Goal: Use online tool/utility: Utilize a website feature to perform a specific function

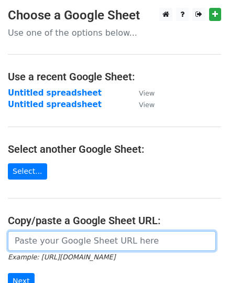
click at [47, 241] on input "url" at bounding box center [112, 241] width 208 height 20
paste input "[URL][DOMAIN_NAME]"
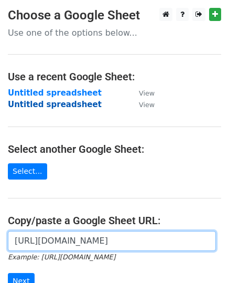
scroll to position [0, 261]
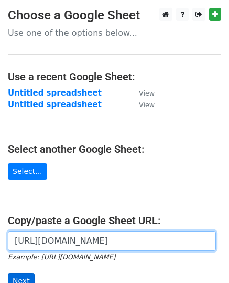
type input "[URL][DOMAIN_NAME]"
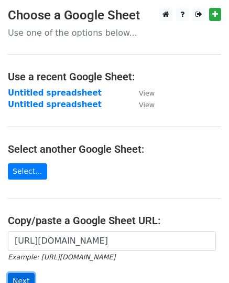
click at [17, 276] on input "Next" at bounding box center [21, 281] width 27 height 16
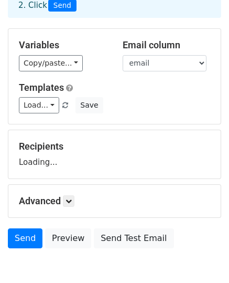
scroll to position [122, 0]
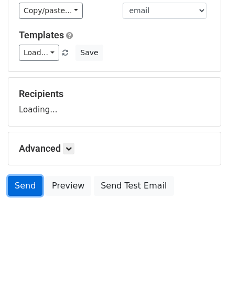
click at [22, 187] on link "Send" at bounding box center [25, 186] width 35 height 20
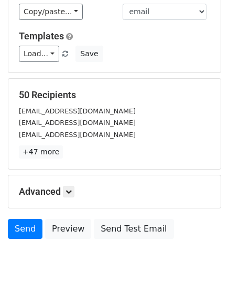
scroll to position [164, 0]
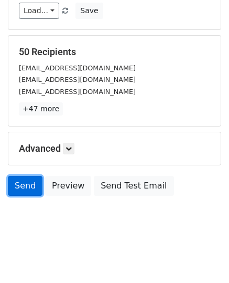
click at [25, 181] on link "Send" at bounding box center [25, 186] width 35 height 20
